Goal: Transaction & Acquisition: Purchase product/service

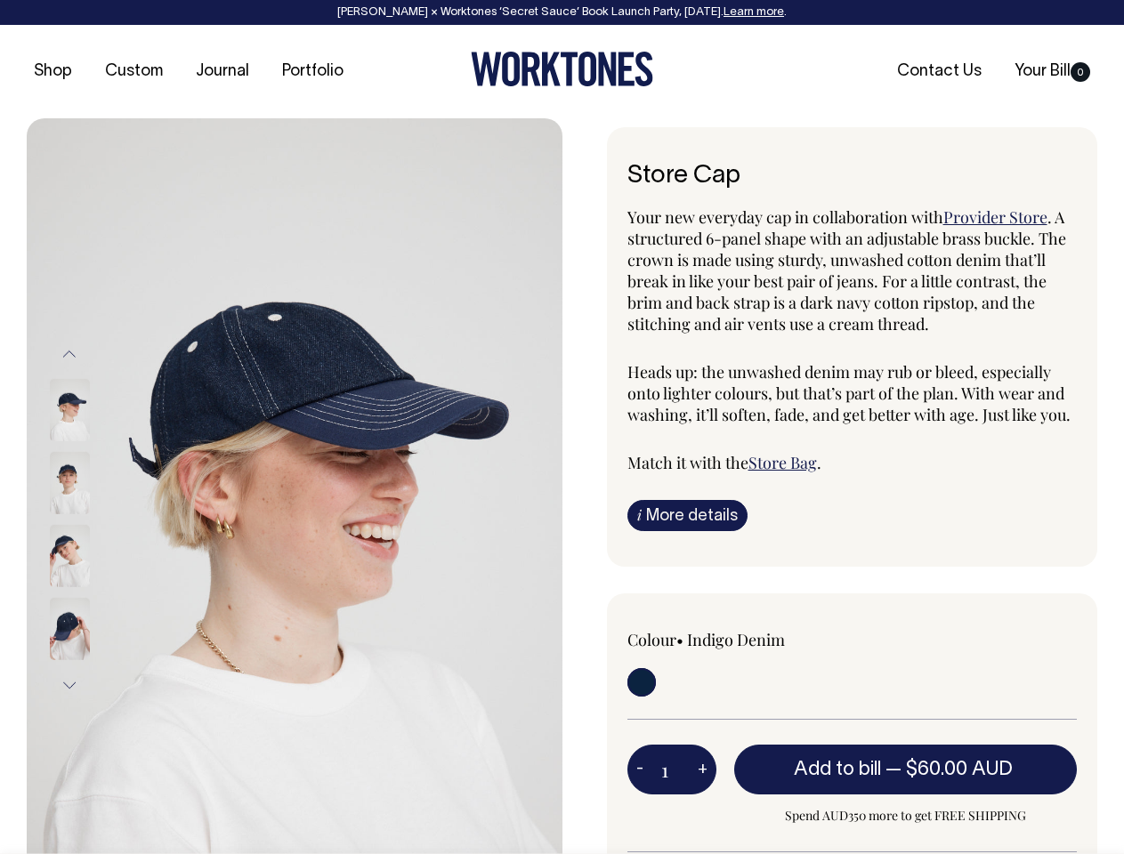
click at [294, 486] on img at bounding box center [295, 519] width 536 height 802
click at [93, 520] on div at bounding box center [93, 556] width 89 height 73
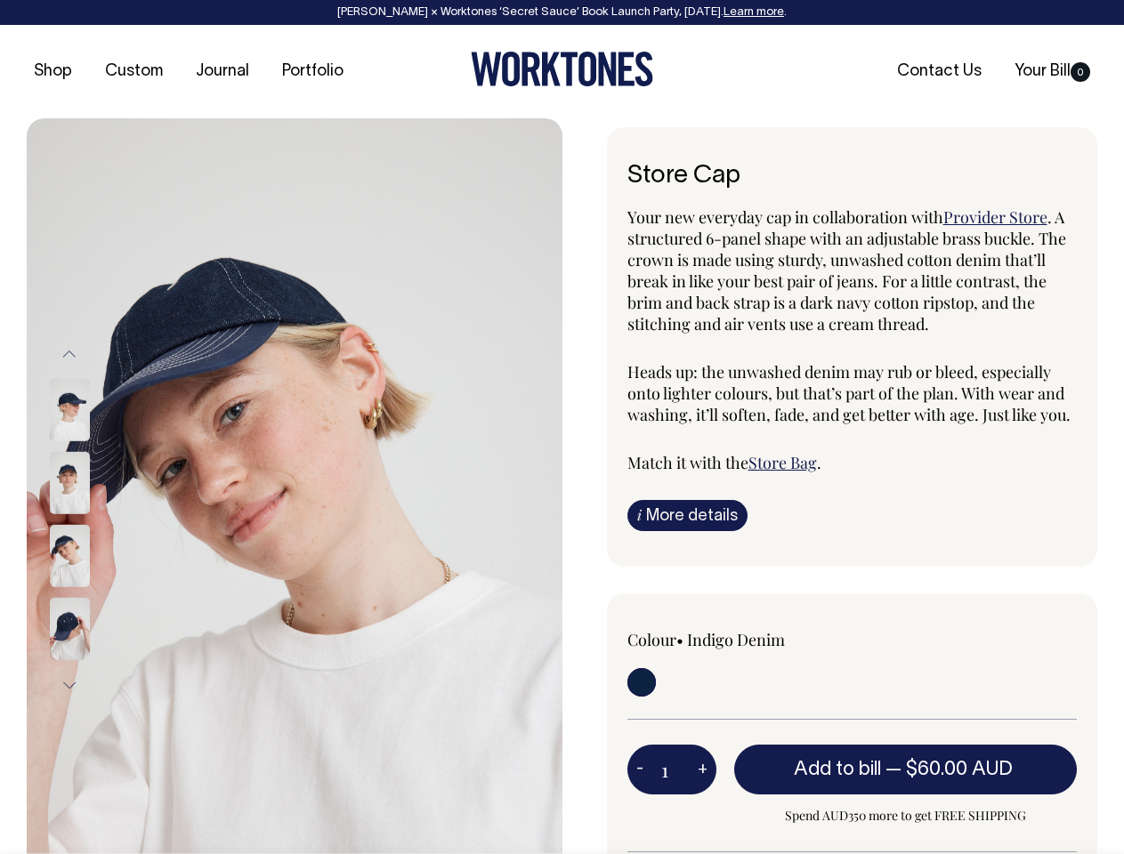
click at [69, 354] on button "Previous" at bounding box center [69, 354] width 27 height 40
click at [93, 592] on div at bounding box center [93, 628] width 89 height 73
click at [69, 685] on button "Next" at bounding box center [69, 685] width 27 height 40
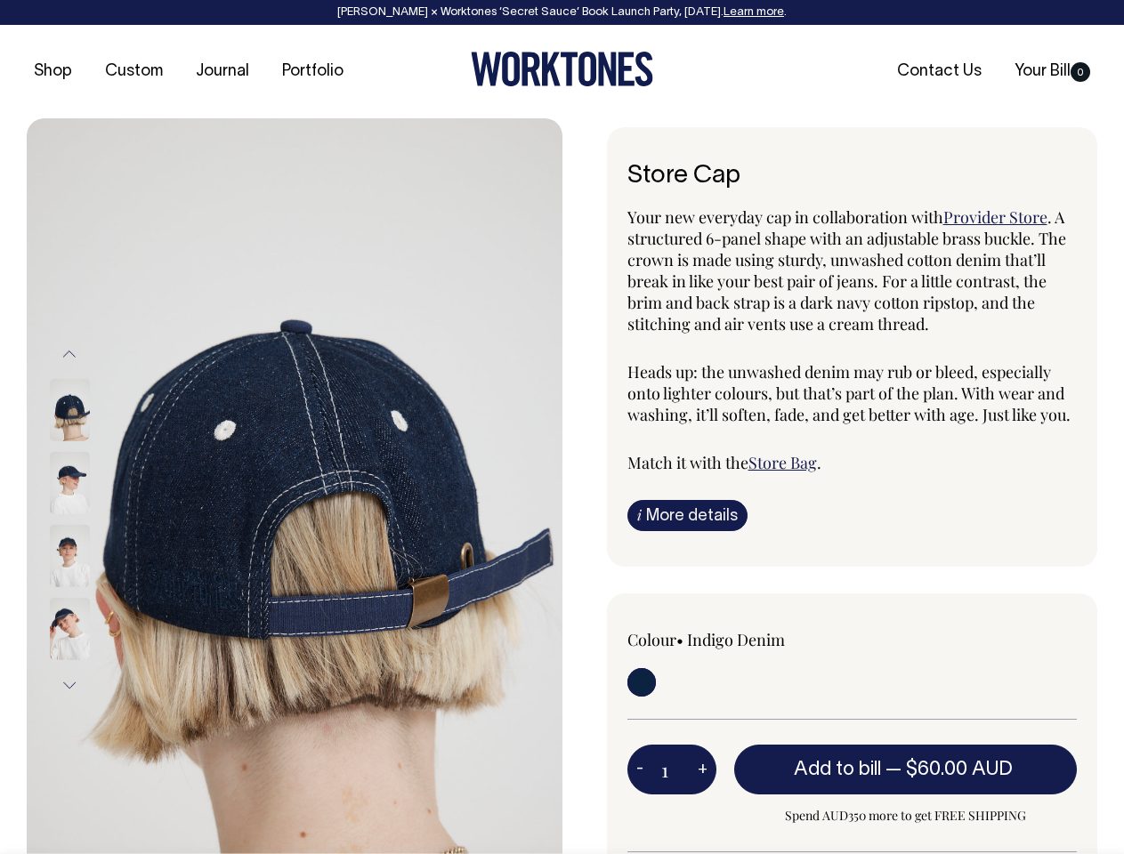
click at [640, 769] on button "-" at bounding box center [639, 770] width 25 height 36
click at [702, 769] on button "+" at bounding box center [703, 770] width 28 height 36
type input "2"
click at [906, 769] on span "— $60.00 AUD" at bounding box center [951, 770] width 132 height 18
